Goal: Information Seeking & Learning: Learn about a topic

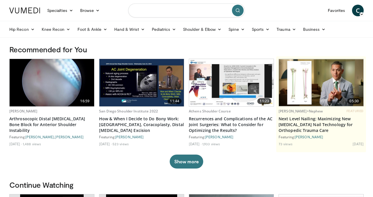
click at [153, 14] on input "Search topics, interventions" at bounding box center [186, 10] width 116 height 14
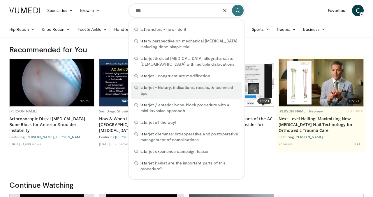
click at [151, 88] on span "lat arjet - history, indications, results, & technical tips" at bounding box center [189, 91] width 98 height 12
type input "**********"
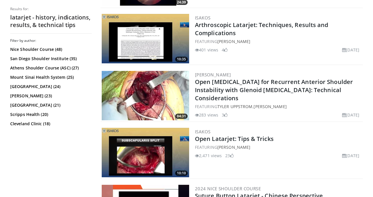
scroll to position [337, 0]
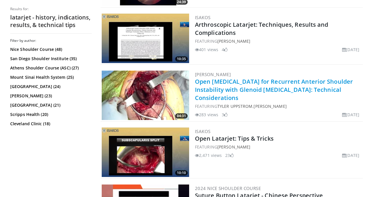
click at [210, 89] on link "Open [MEDICAL_DATA] for Recurrent Anterior Shoulder Instability with Glenoid [M…" at bounding box center [274, 90] width 158 height 24
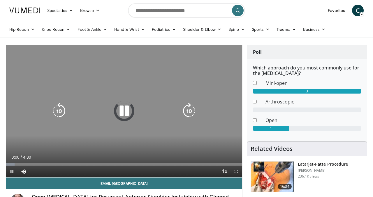
click at [124, 111] on icon "Video Player" at bounding box center [124, 111] width 16 height 16
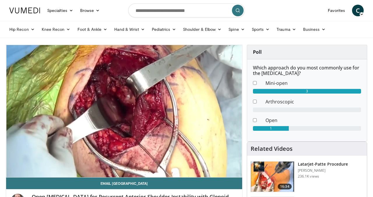
click at [124, 111] on div "10 seconds Tap to unmute" at bounding box center [124, 111] width 236 height 132
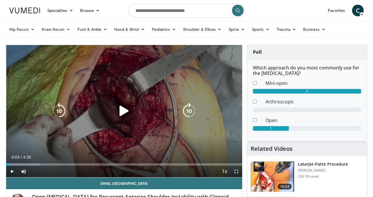
click at [123, 111] on icon "Video Player" at bounding box center [124, 111] width 16 height 16
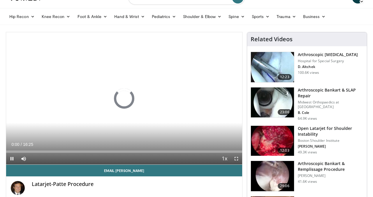
click at [276, 133] on img at bounding box center [272, 141] width 43 height 30
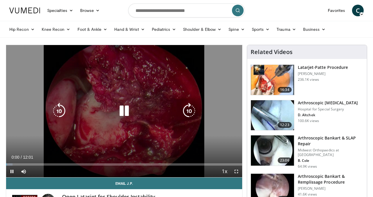
click at [125, 113] on icon "Video Player" at bounding box center [124, 111] width 16 height 16
click at [125, 110] on icon "Video Player" at bounding box center [124, 111] width 16 height 16
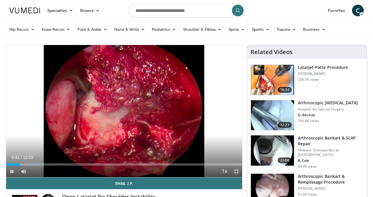
click at [236, 170] on span "Video Player" at bounding box center [236, 172] width 12 height 12
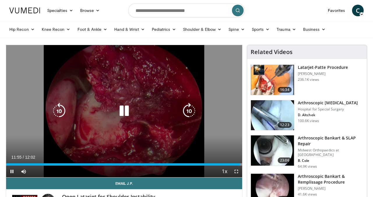
click at [125, 107] on icon "Video Player" at bounding box center [124, 111] width 16 height 16
